Goal: Find specific page/section: Find specific page/section

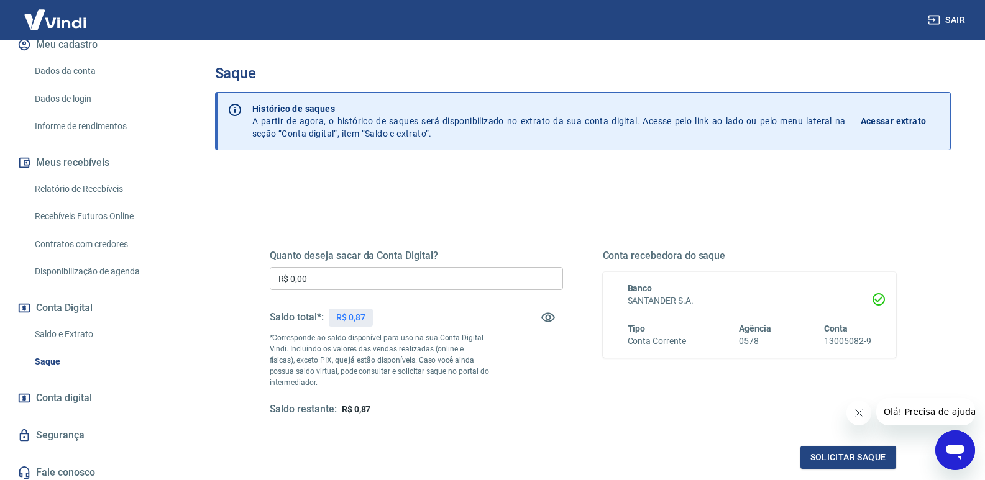
scroll to position [168, 0]
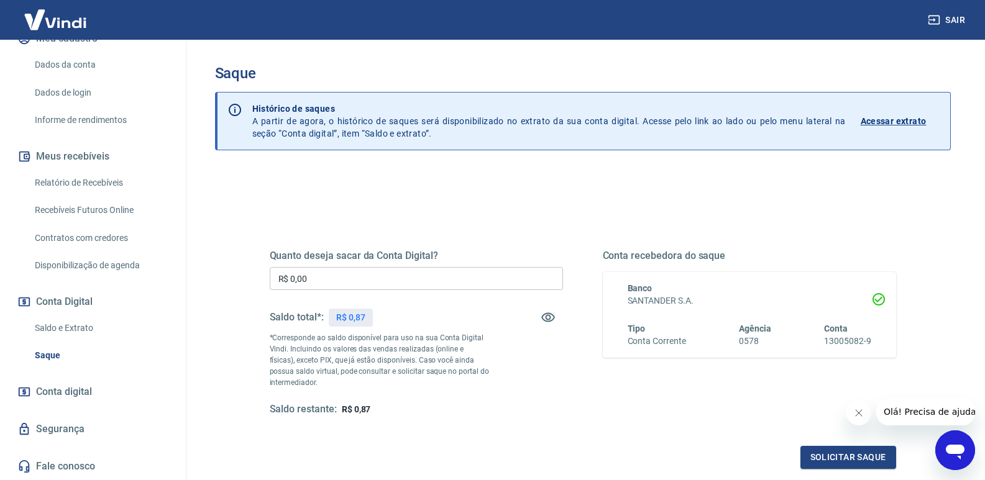
click at [82, 330] on link "Saldo e Extrato" at bounding box center [100, 328] width 141 height 25
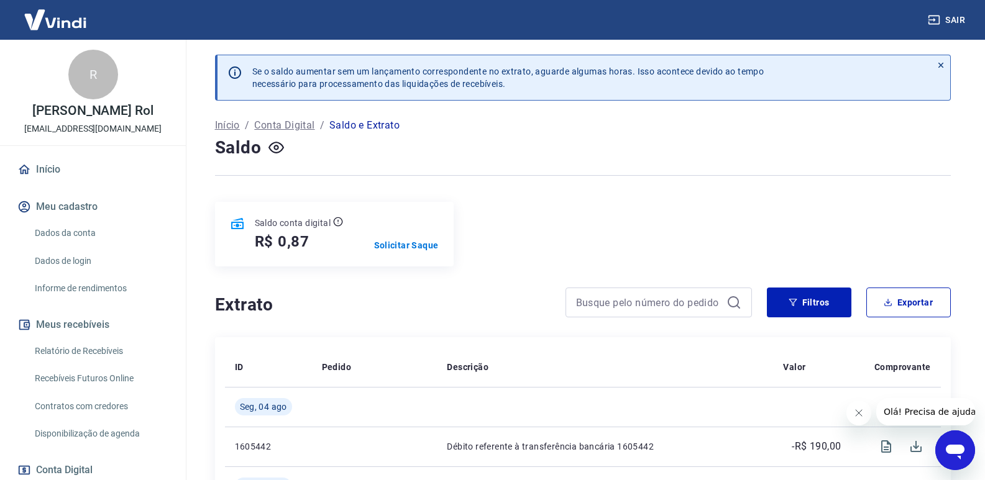
click at [71, 165] on link "Início" at bounding box center [93, 169] width 156 height 27
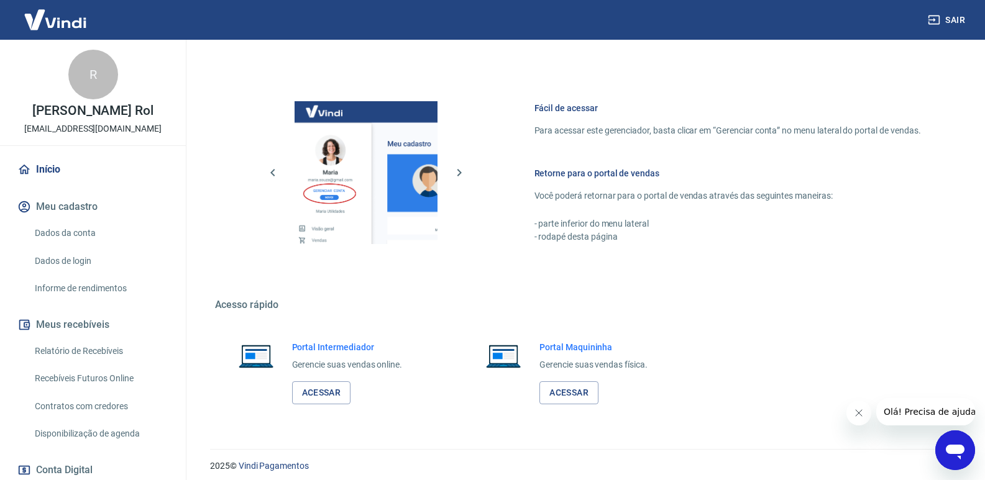
scroll to position [489, 0]
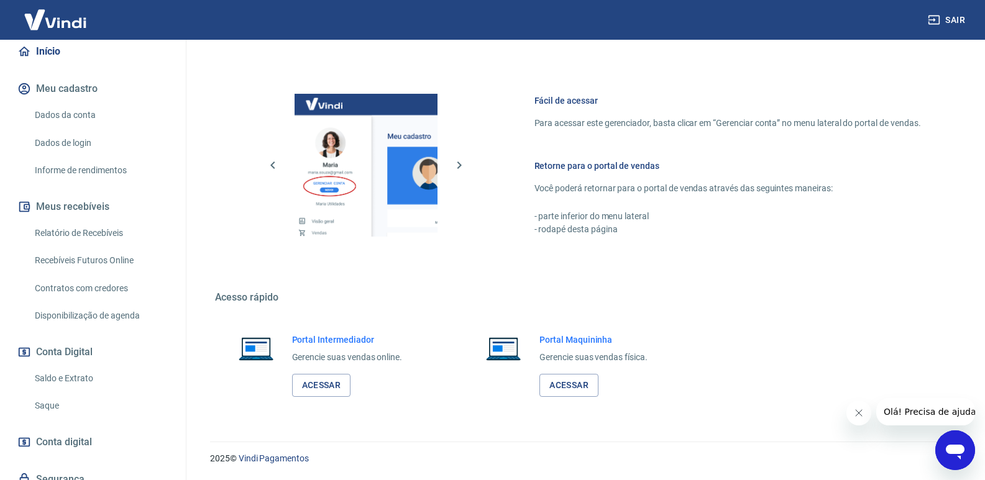
scroll to position [124, 0]
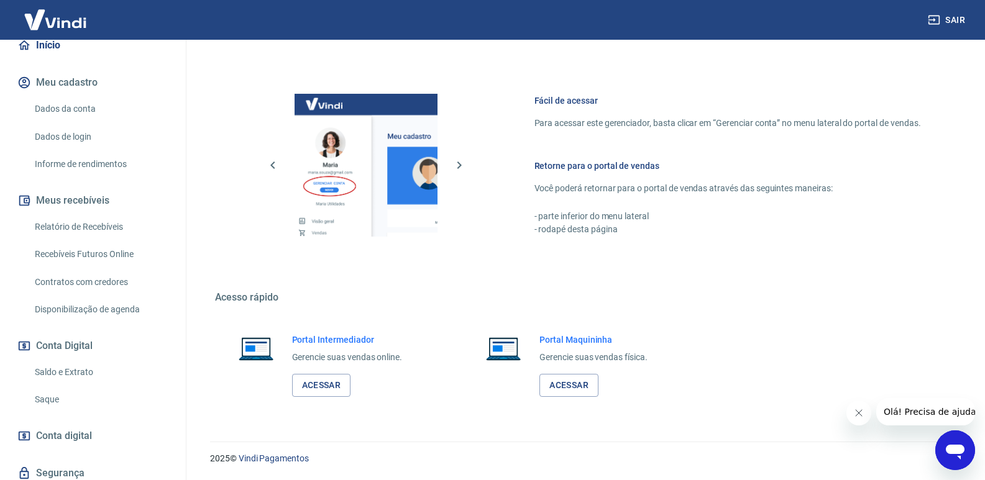
click at [117, 252] on link "Recebíveis Futuros Online" at bounding box center [100, 254] width 141 height 25
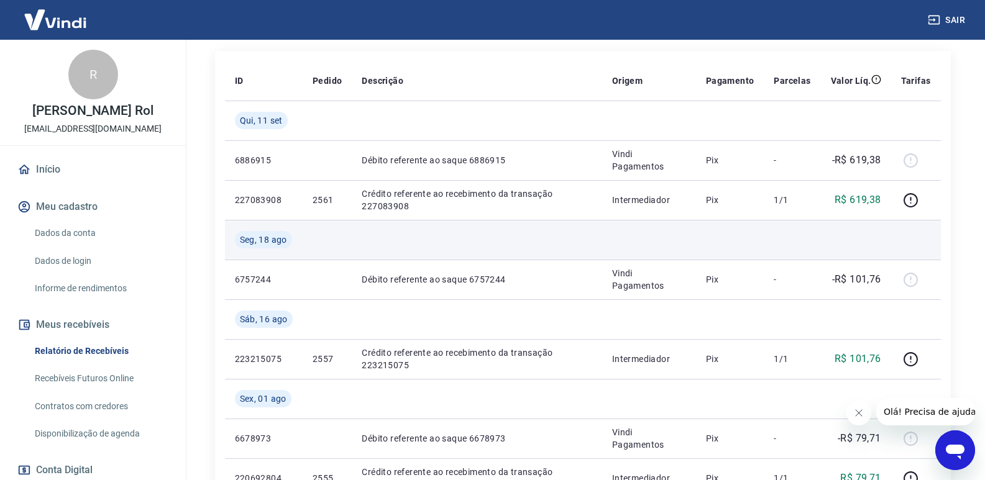
scroll to position [186, 0]
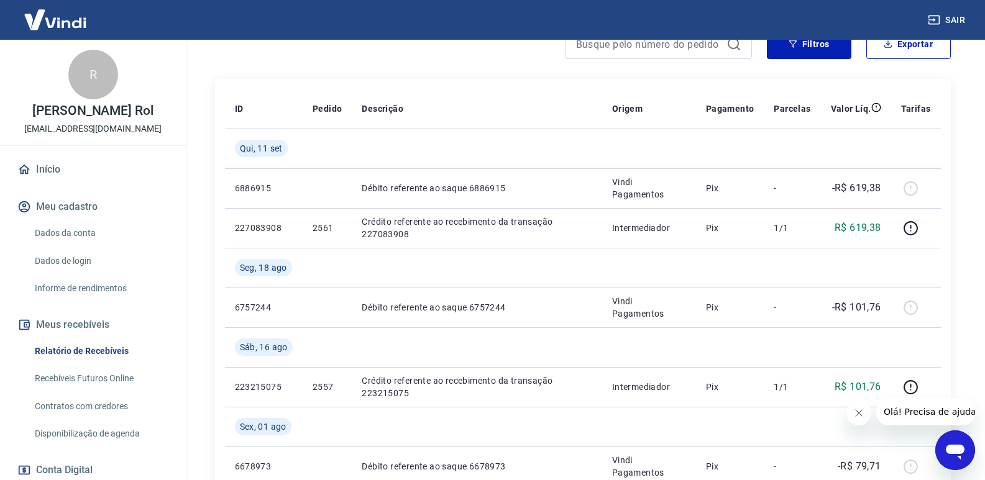
click at [83, 170] on link "Início" at bounding box center [93, 169] width 156 height 27
